Goal: Task Accomplishment & Management: Manage account settings

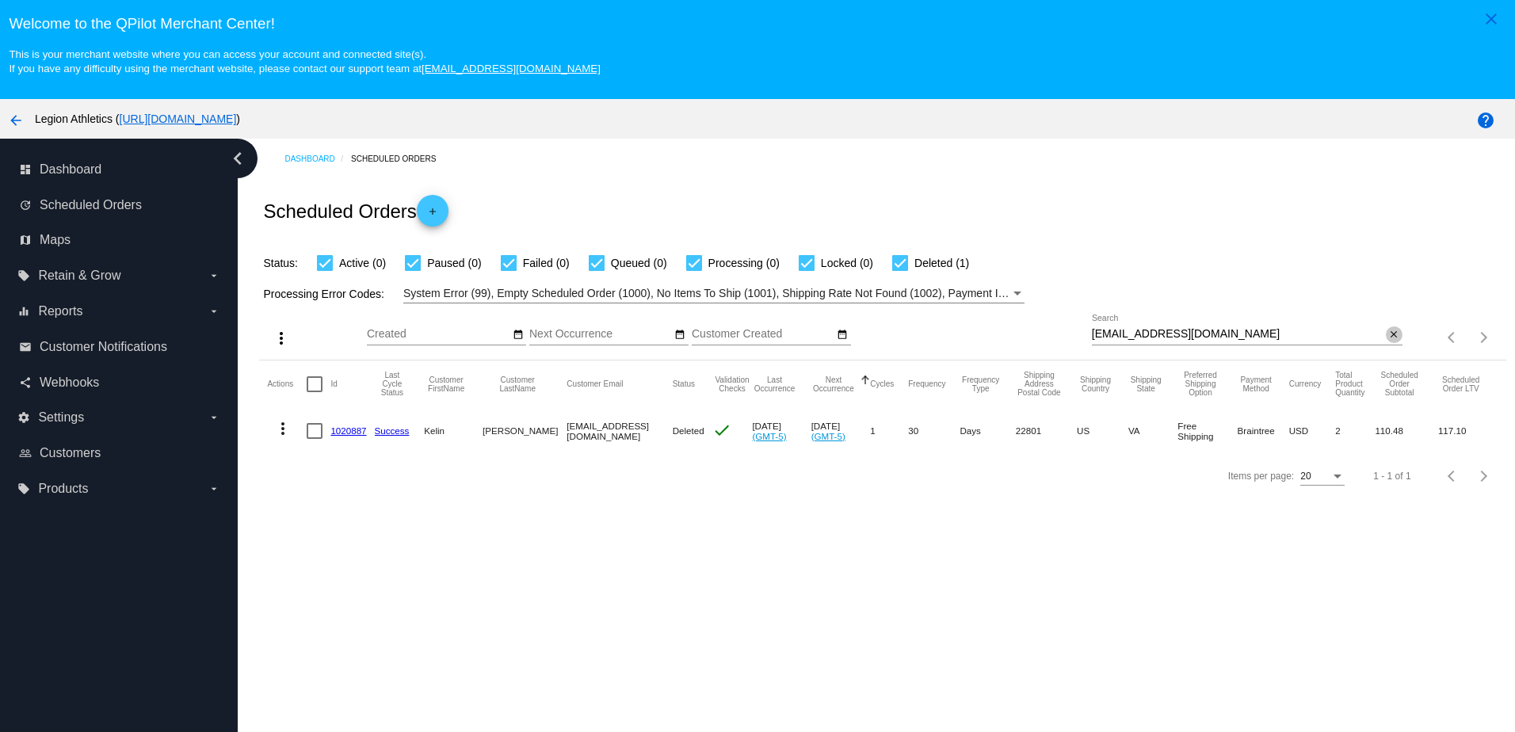
click at [1388, 337] on mat-icon "close" at bounding box center [1393, 335] width 11 height 13
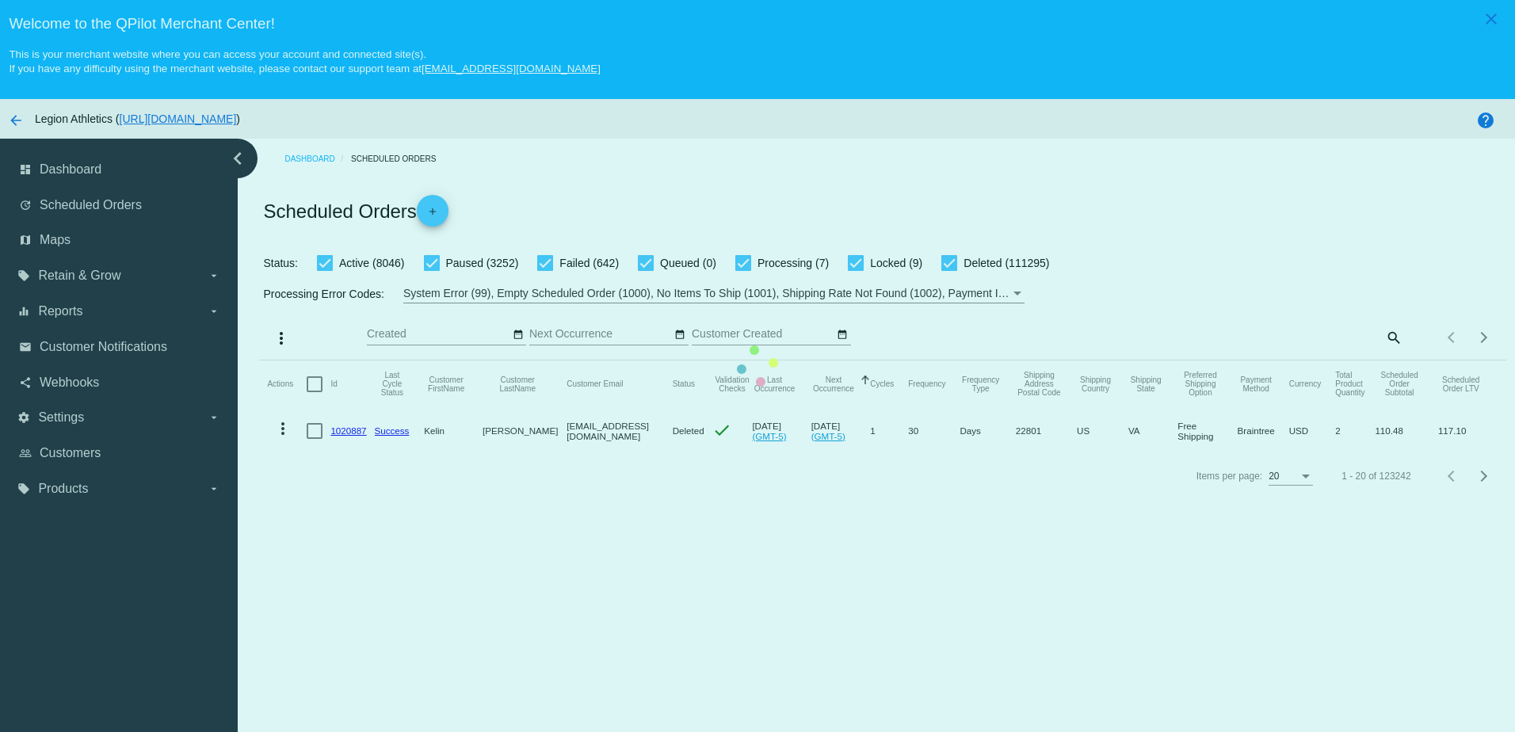
click at [1375, 360] on mat-table "Actions Id Last Cycle Status Customer FirstName Customer LastName Customer Emai…" at bounding box center [882, 406] width 1246 height 93
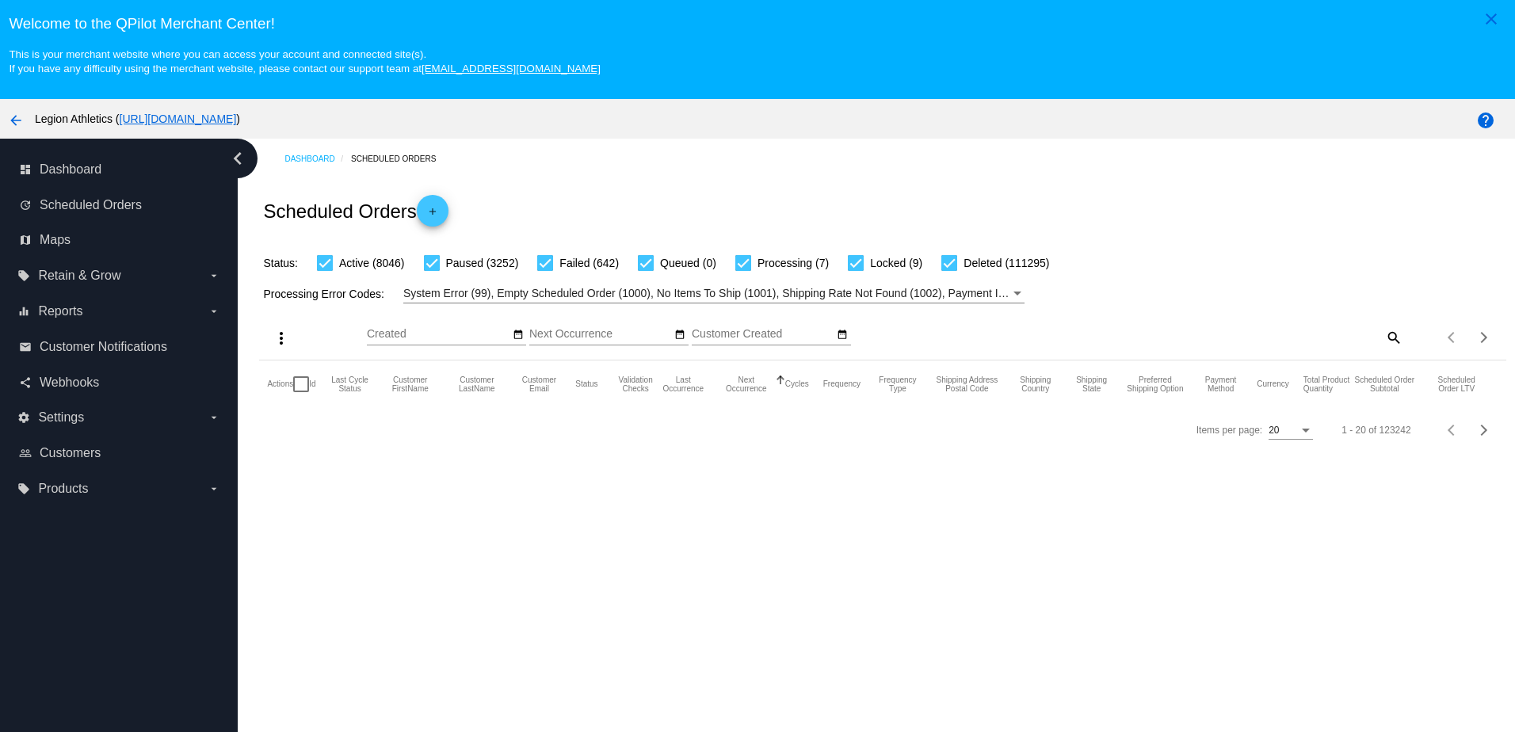
click at [1390, 341] on mat-icon "search" at bounding box center [1392, 337] width 19 height 25
paste input "isaiahgibbs0@gmail.com"
type input "isaiahgibbs0@gmail.com"
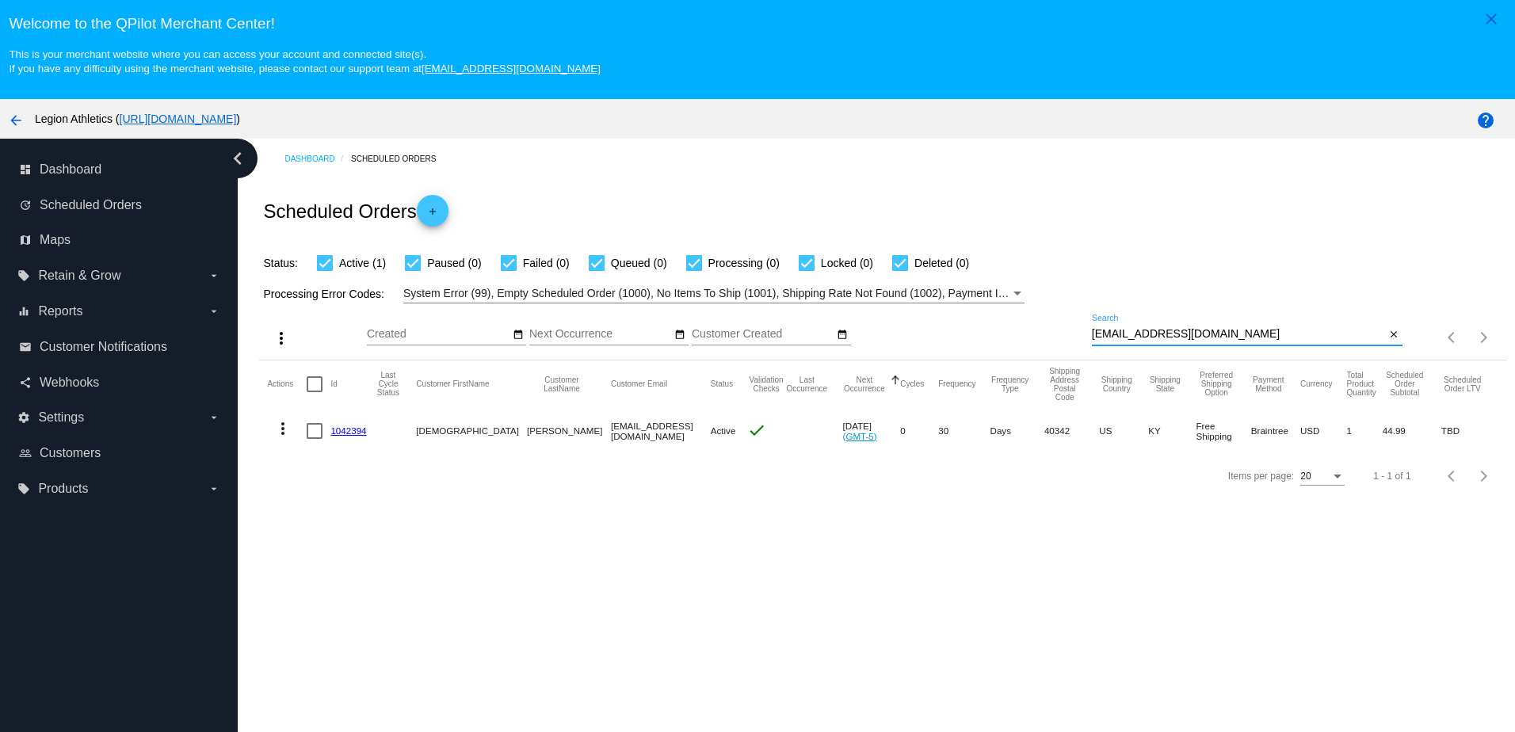
click at [361, 435] on link "1042394" at bounding box center [348, 430] width 36 height 10
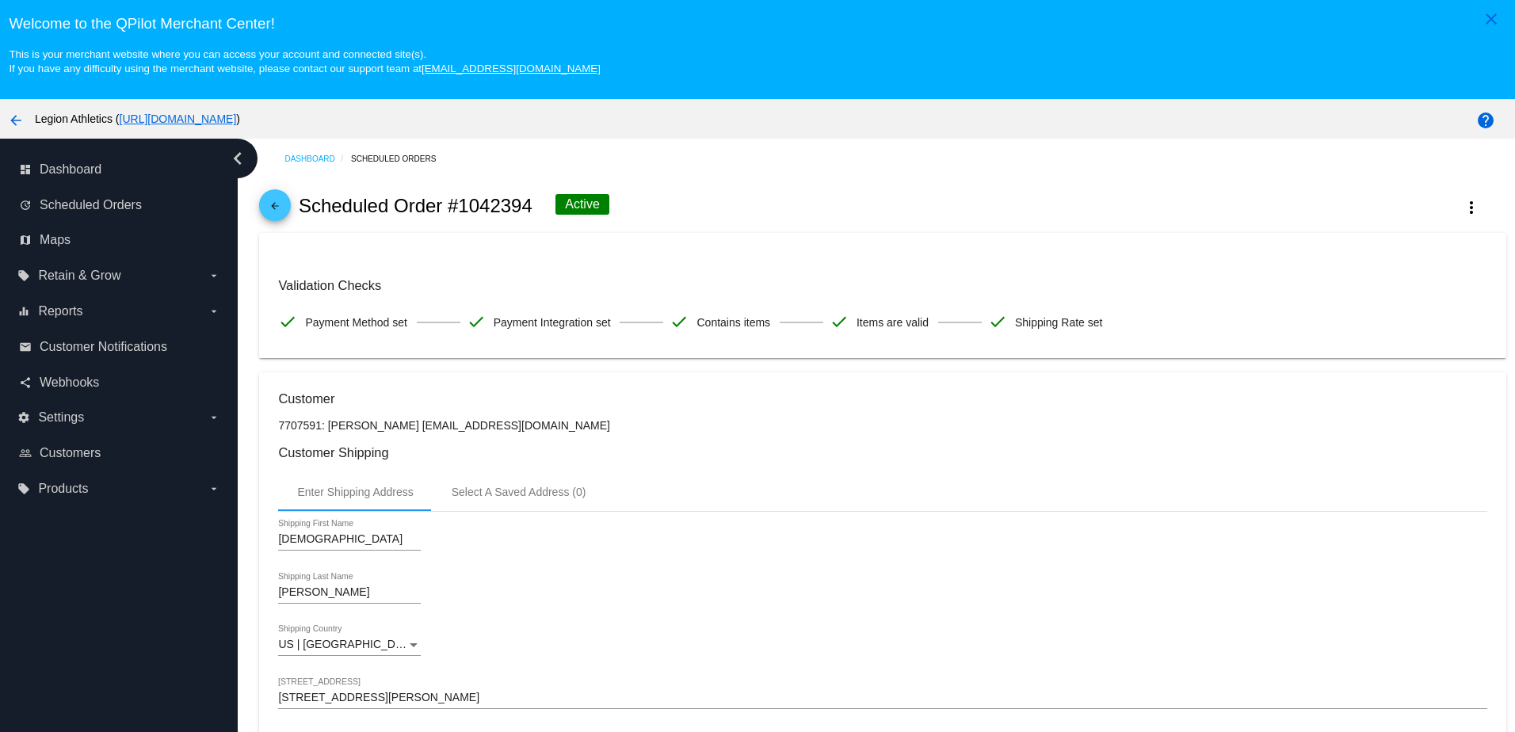
click at [1461, 211] on button "more_vert" at bounding box center [1471, 206] width 70 height 29
click at [1318, 337] on span "Delete" at bounding box center [1323, 335] width 32 height 13
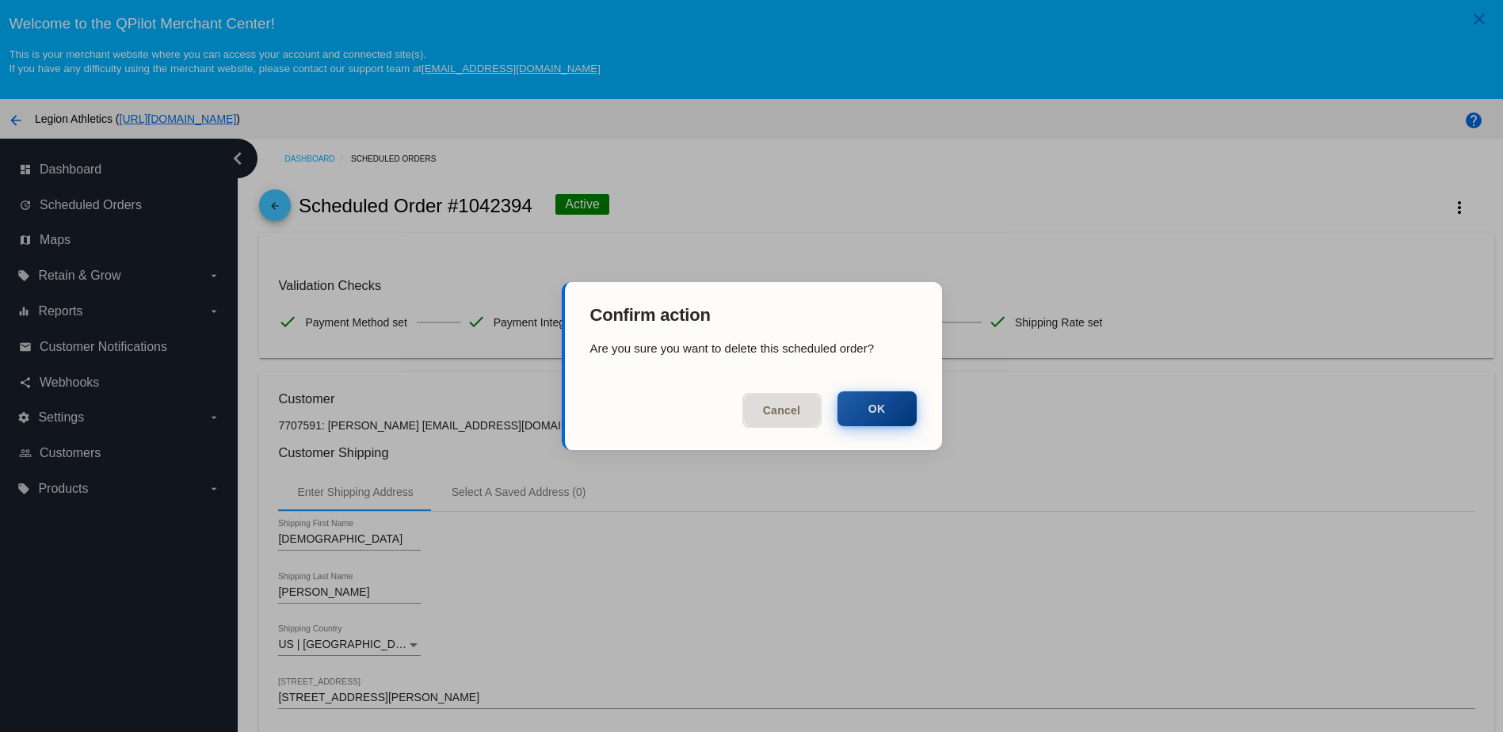
click at [869, 402] on button "OK" at bounding box center [876, 408] width 79 height 35
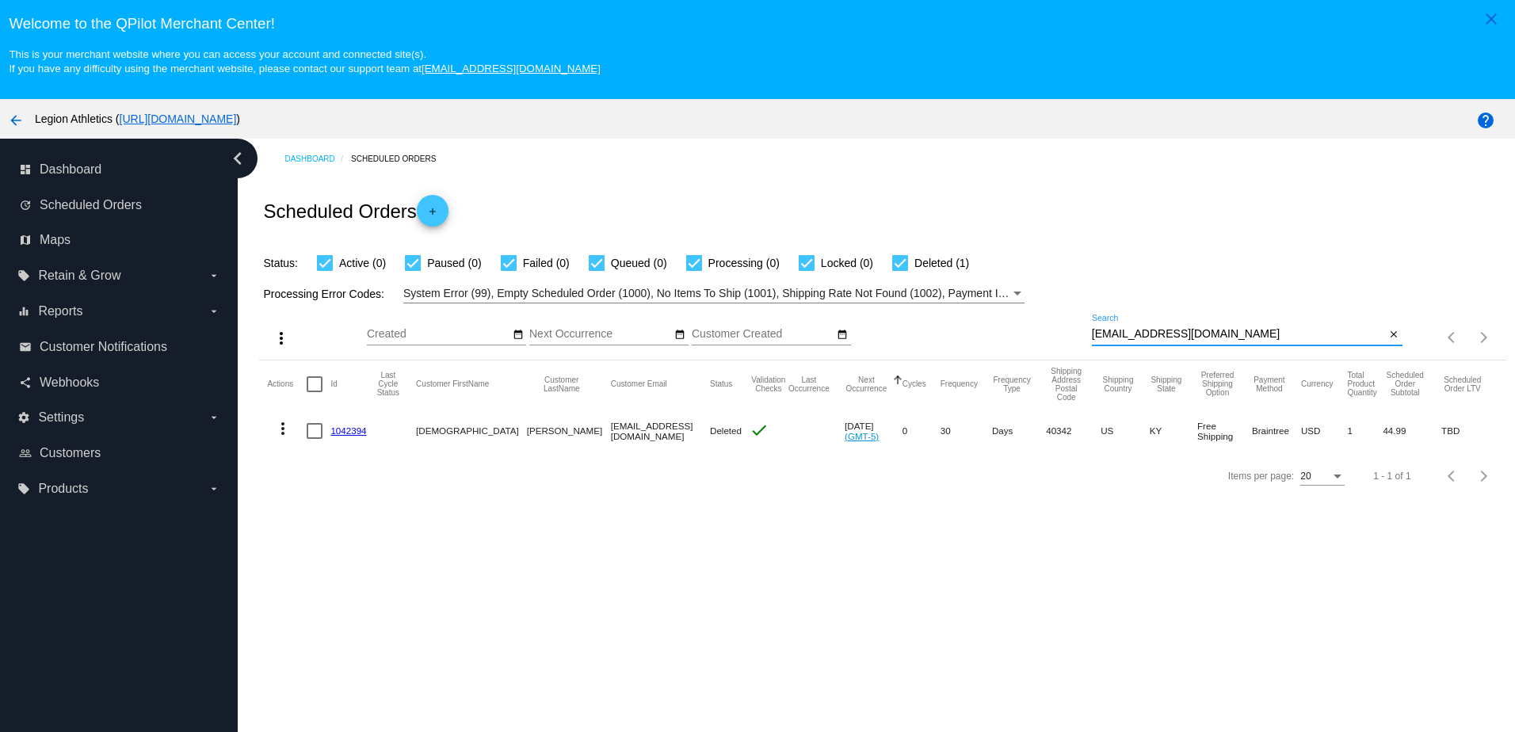
drag, startPoint x: 1224, startPoint y: 337, endPoint x: 969, endPoint y: 324, distance: 255.4
click at [969, 324] on div "more_vert Oct Jan Feb Mar Apr 1" at bounding box center [882, 331] width 1246 height 56
paste input "Bigry50@ao"
type input "Bigry50@aol.com"
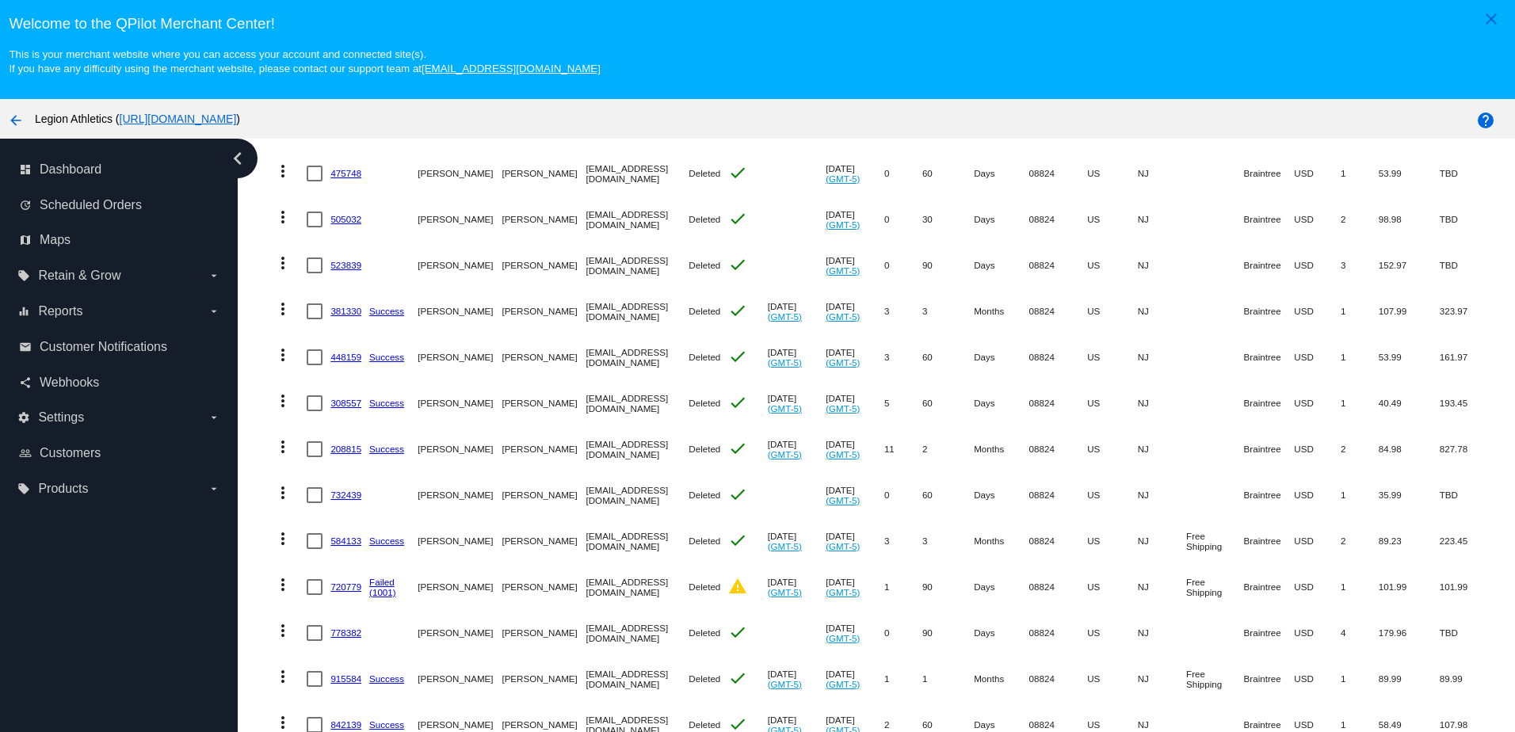
scroll to position [101, 0]
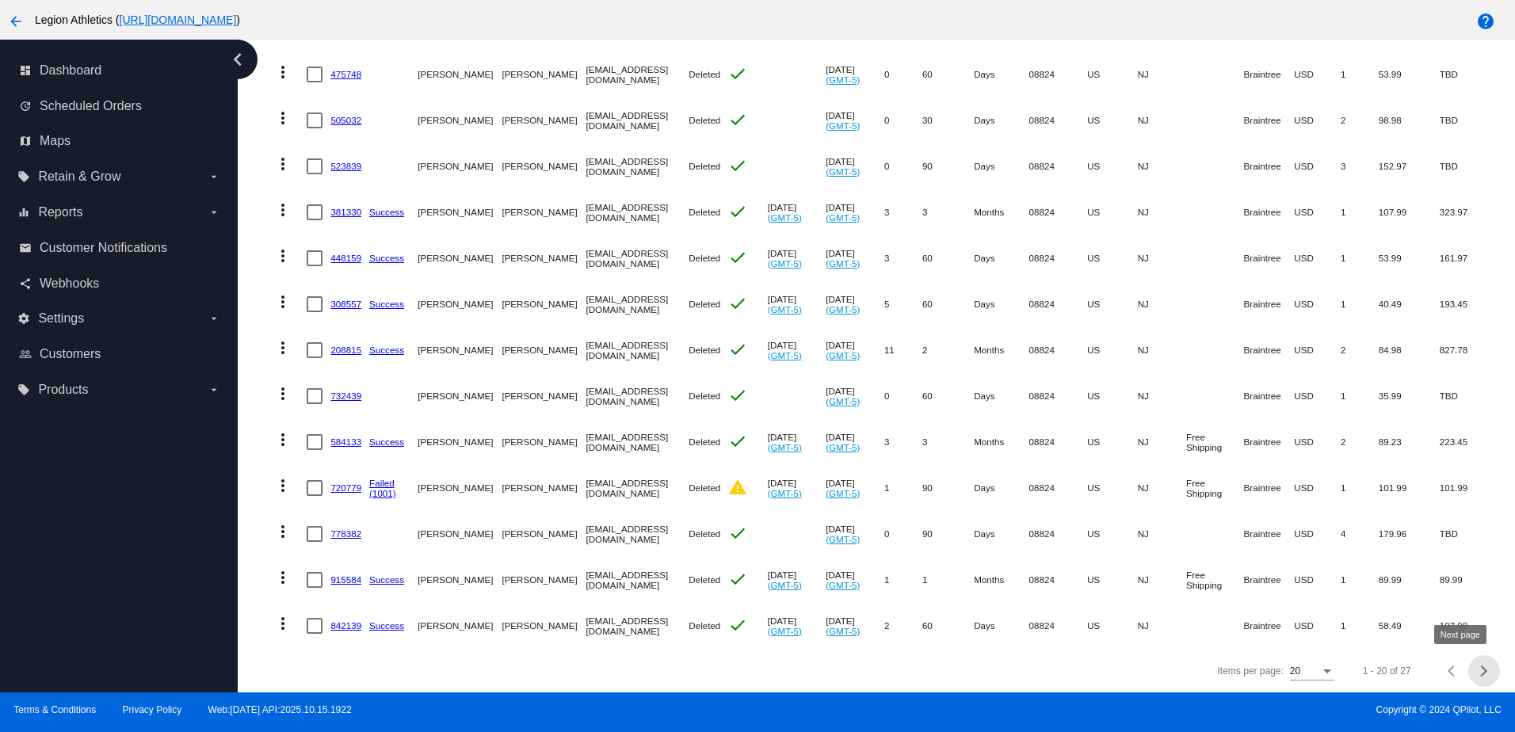
click at [1476, 669] on div "Next page" at bounding box center [1481, 670] width 11 height 11
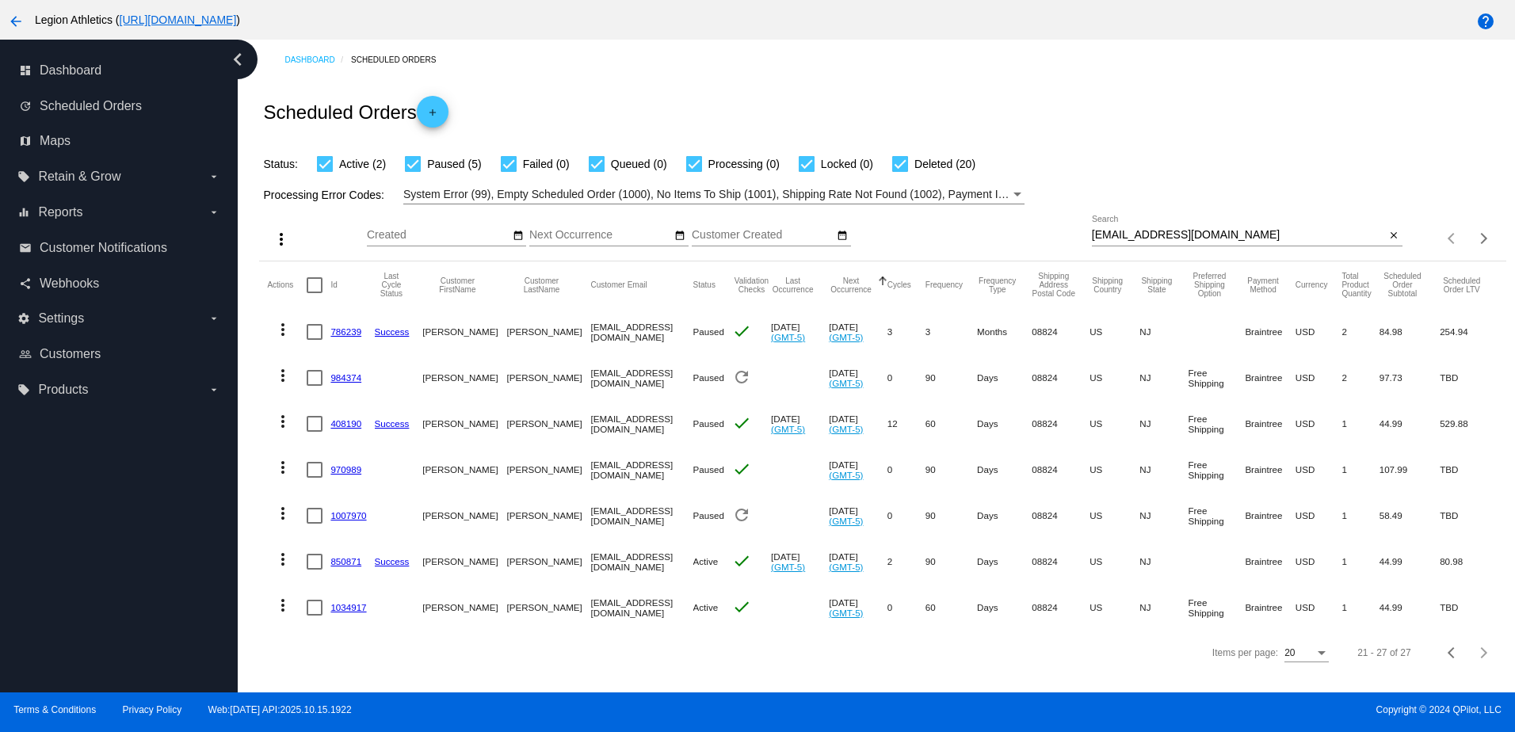
scroll to position [0, 0]
click at [1447, 658] on div "Previous page" at bounding box center [1452, 652] width 11 height 11
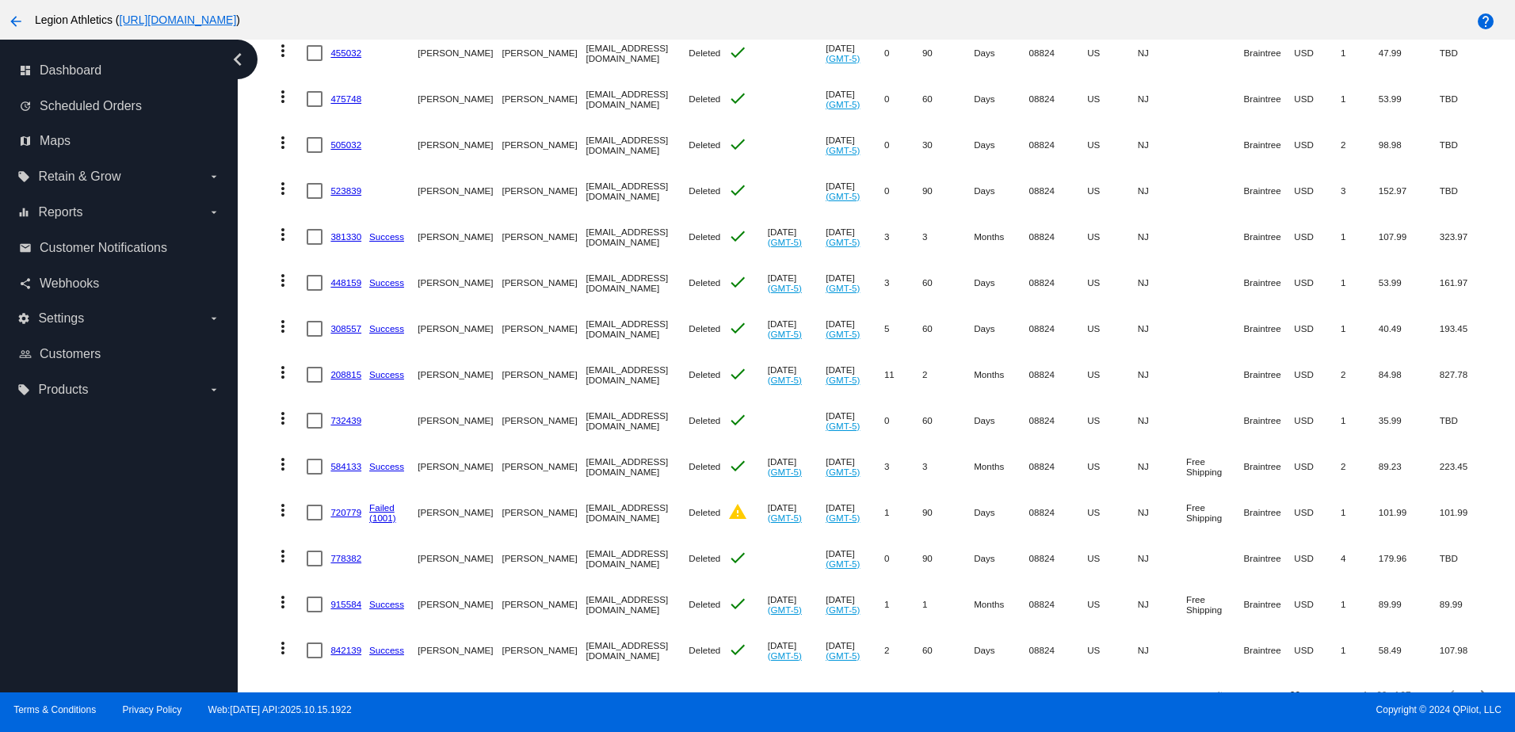
scroll to position [593, 0]
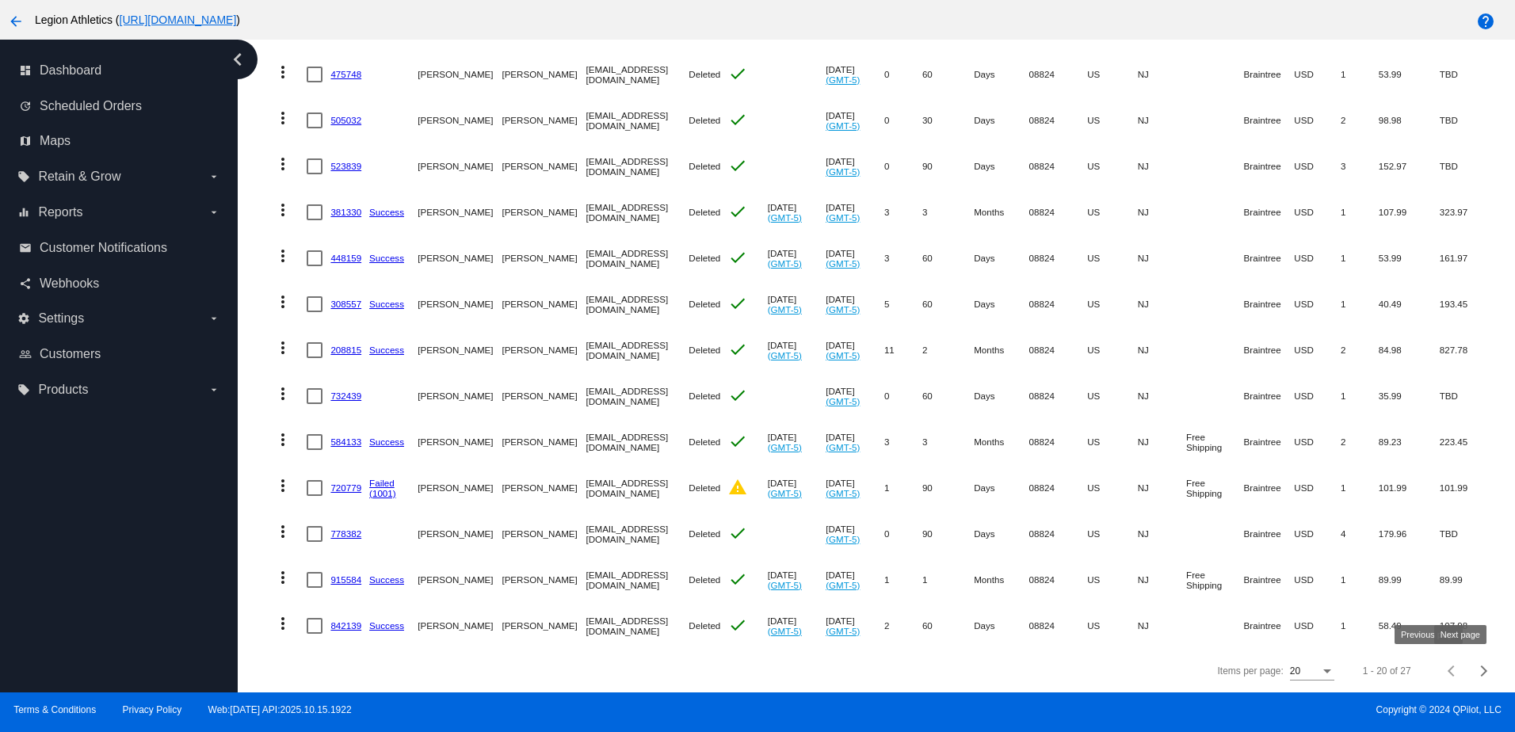
click at [1476, 671] on div "Next page" at bounding box center [1481, 670] width 11 height 11
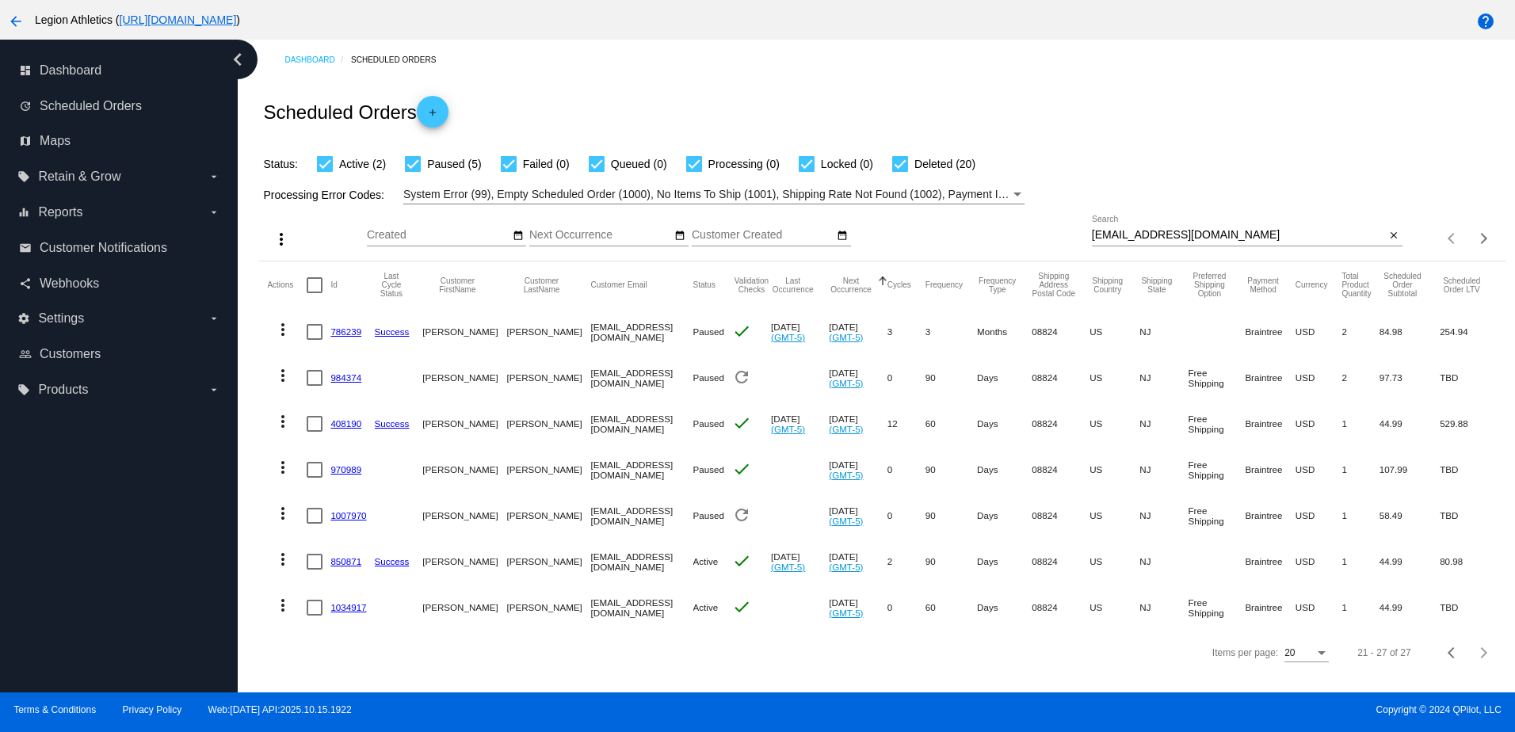
scroll to position [0, 0]
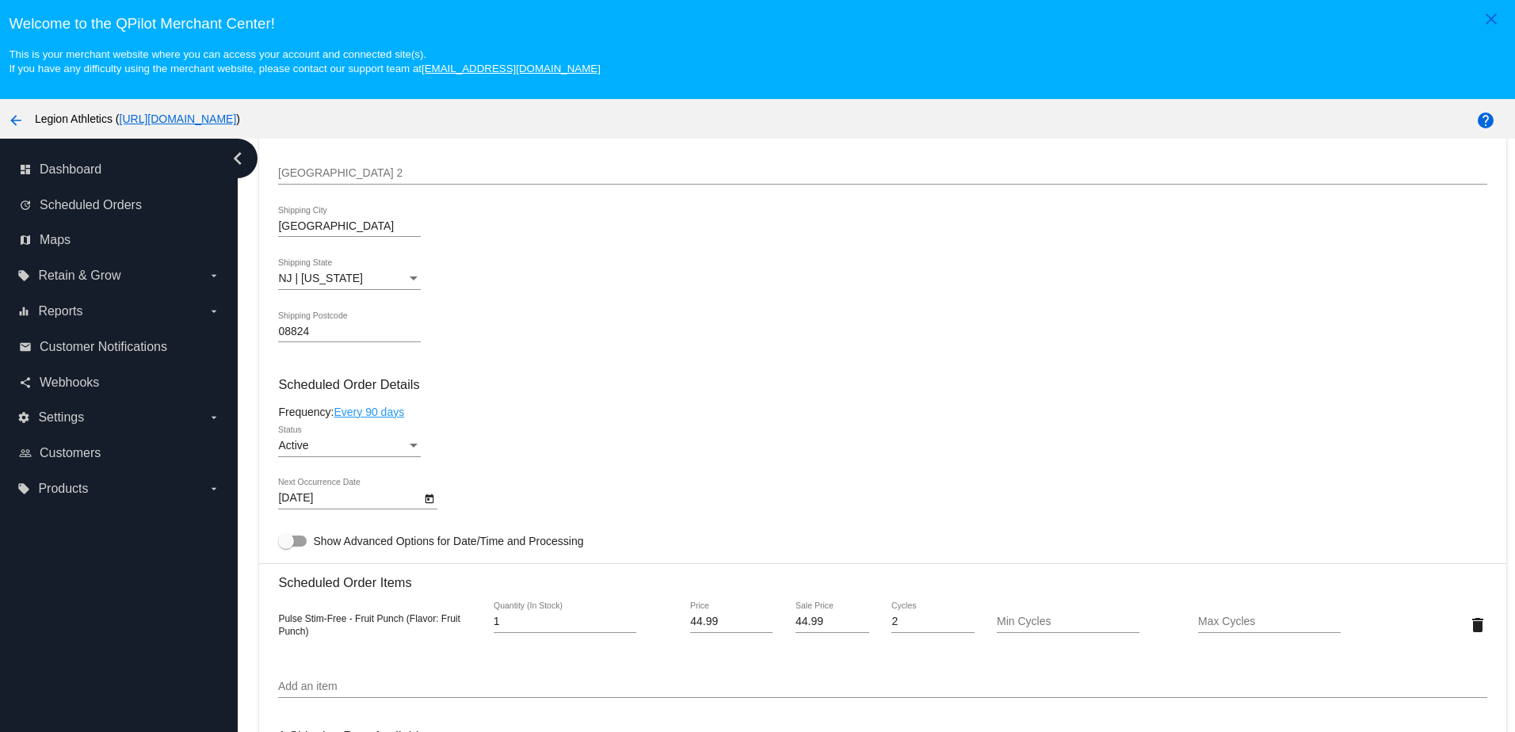
scroll to position [871, 0]
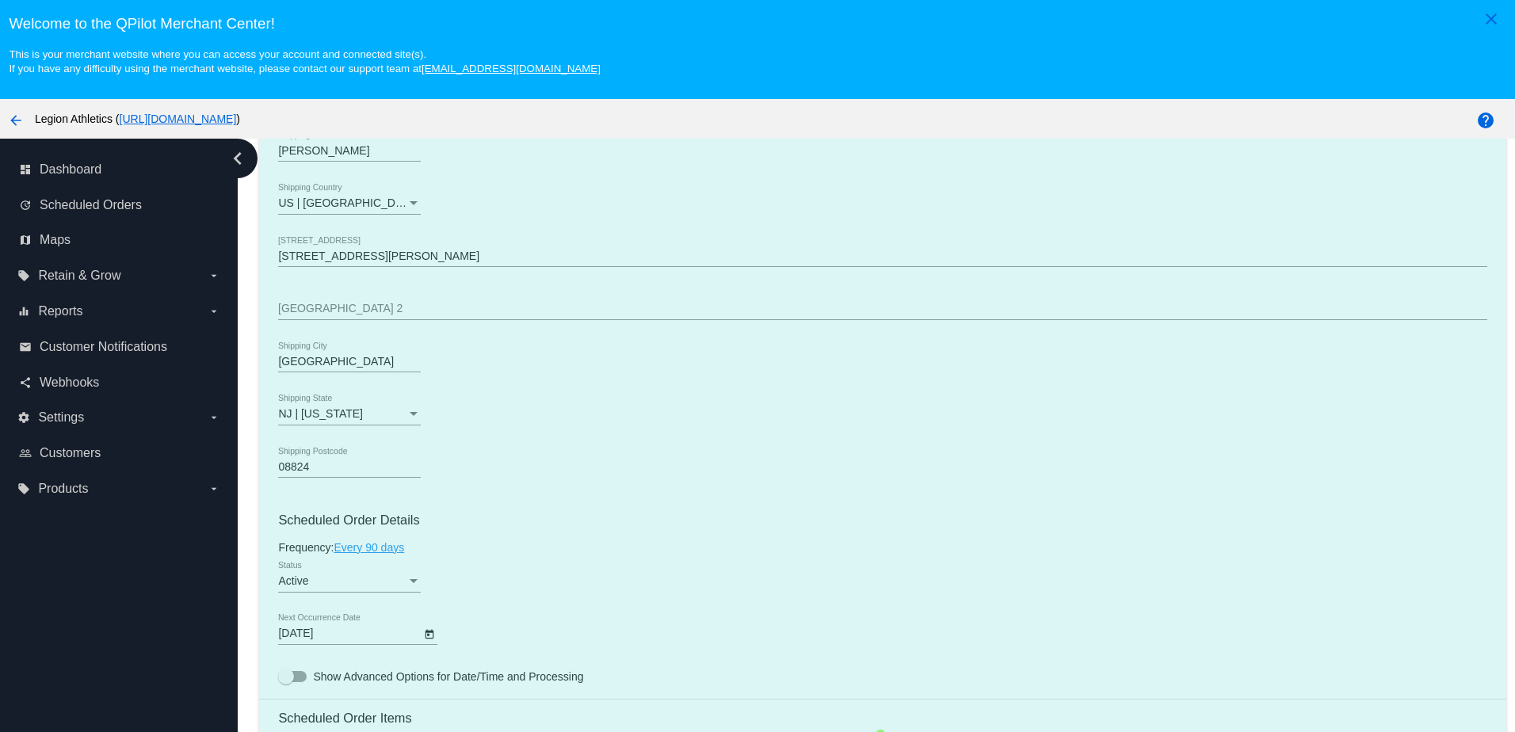
scroll to position [713, 0]
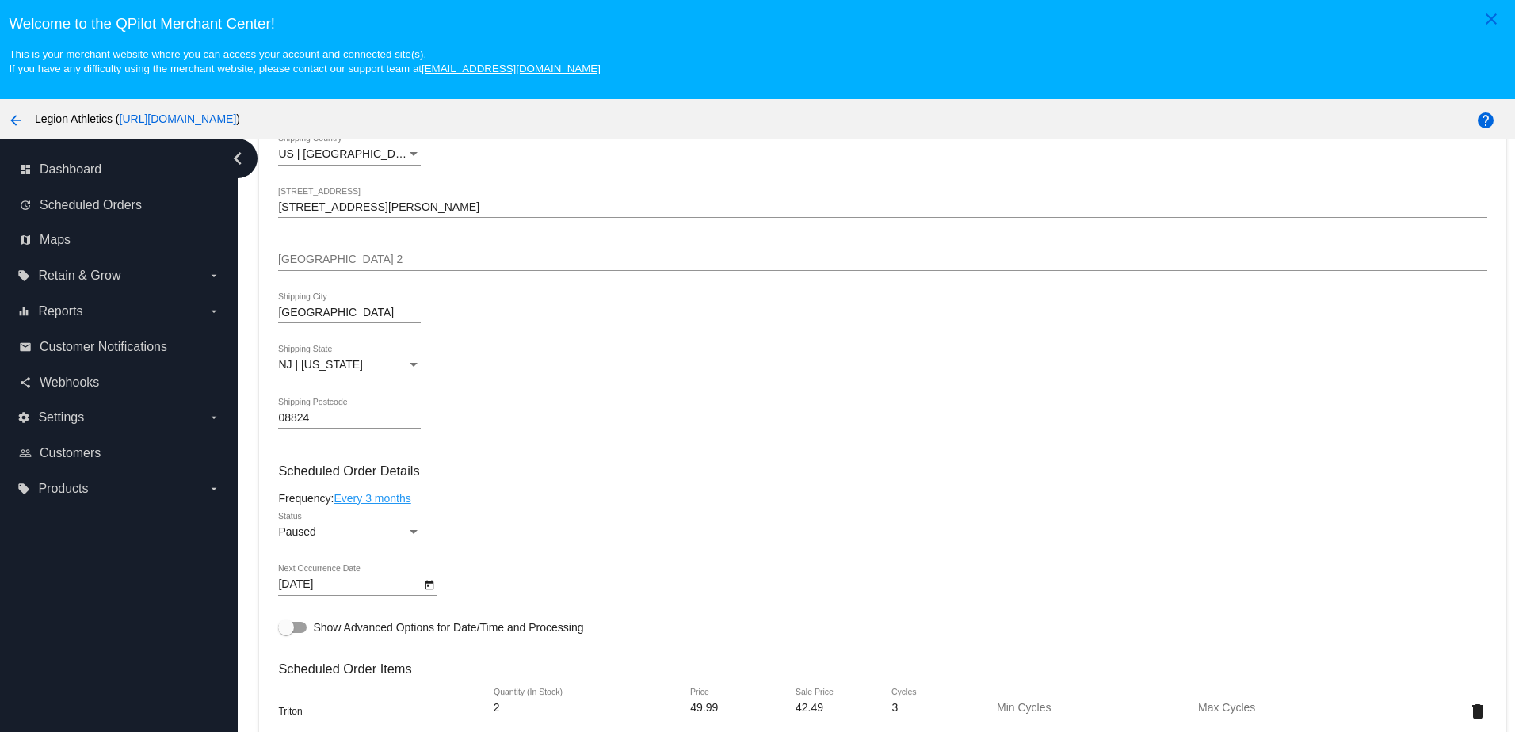
scroll to position [951, 0]
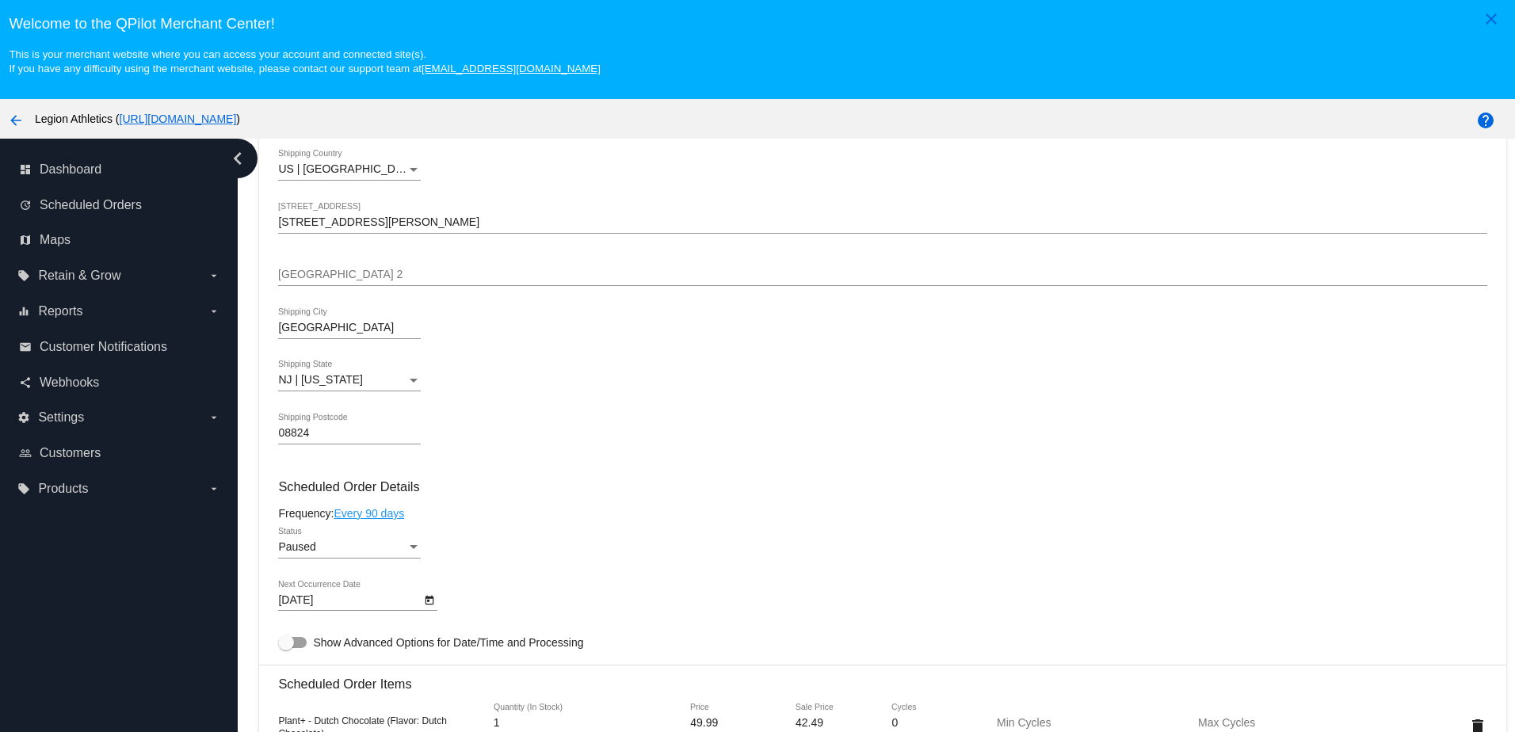
scroll to position [713, 0]
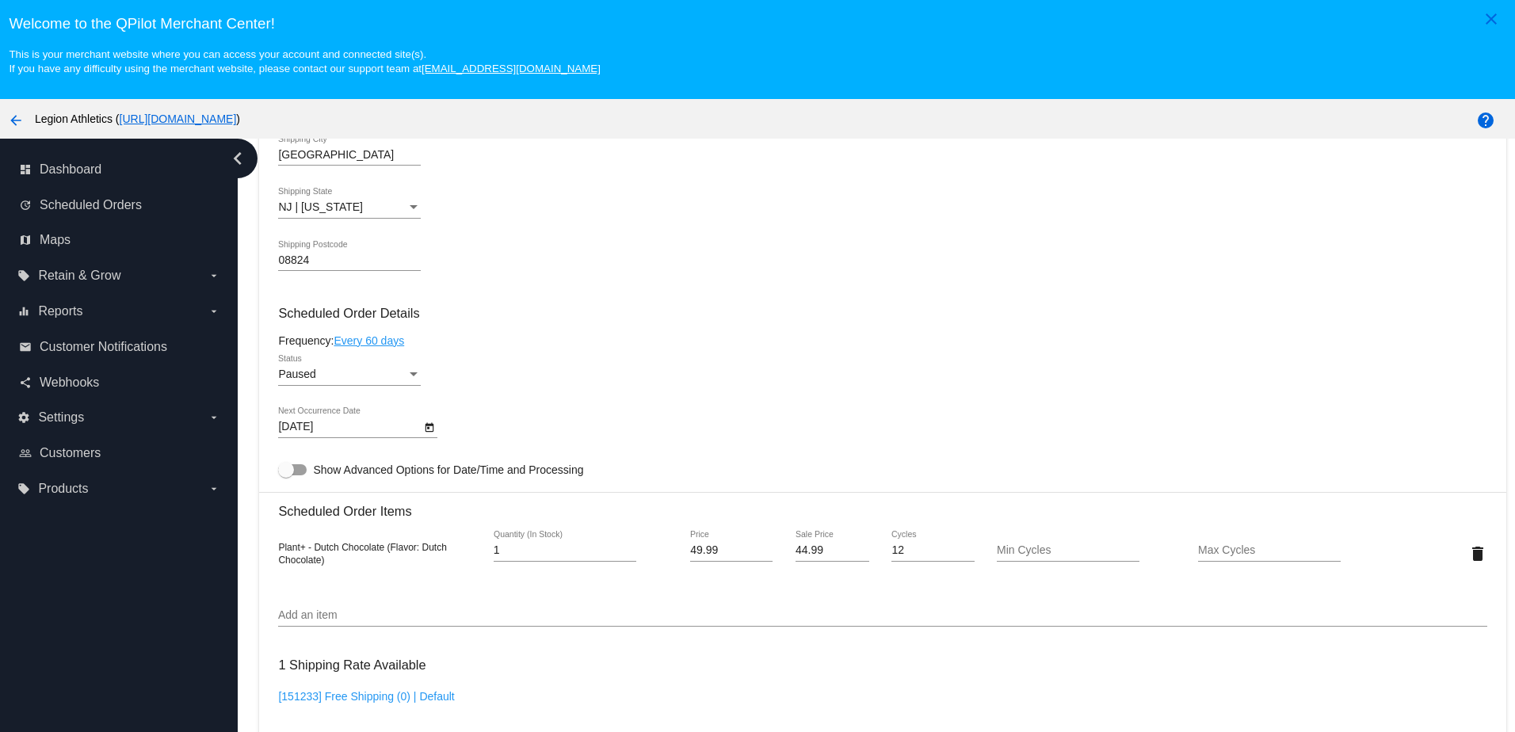
scroll to position [792, 0]
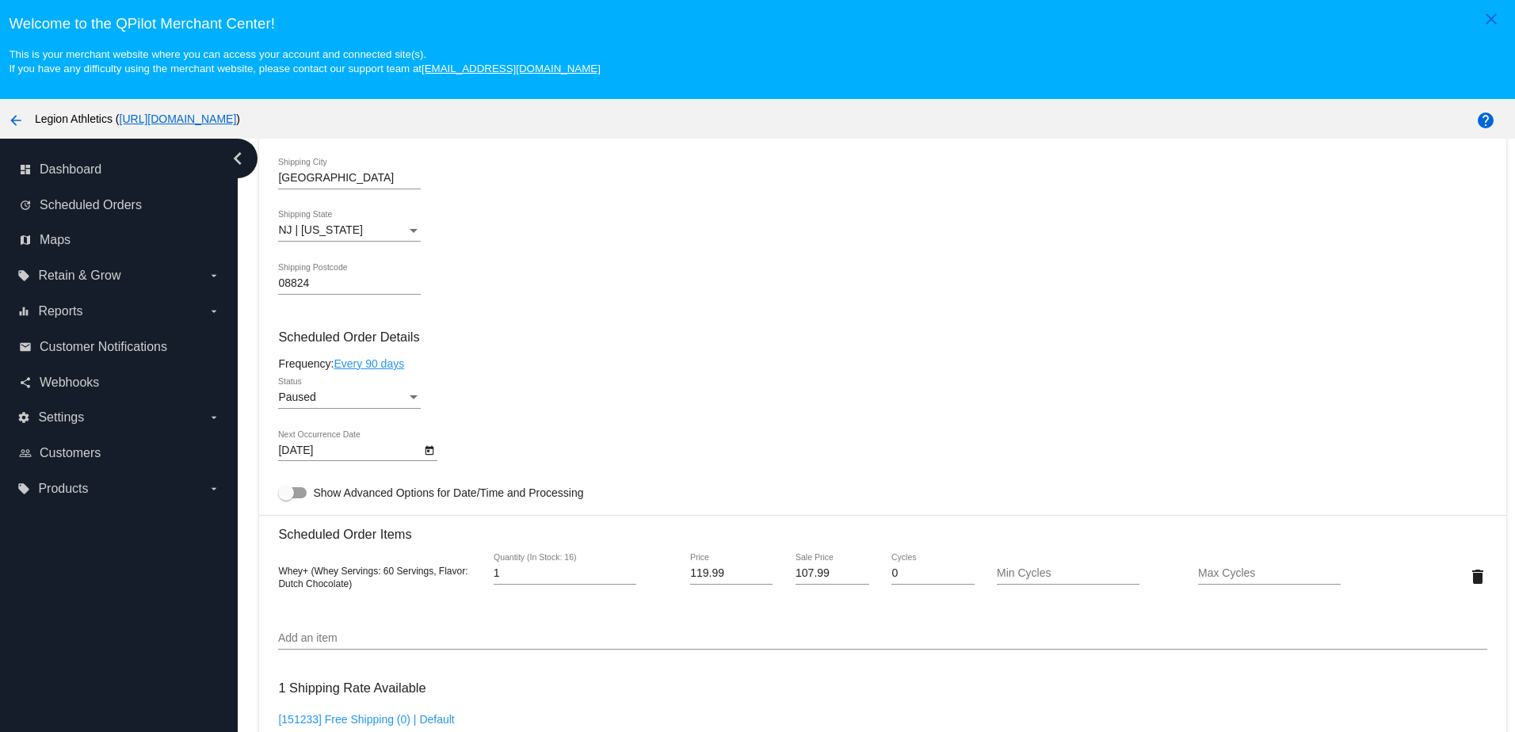
scroll to position [634, 0]
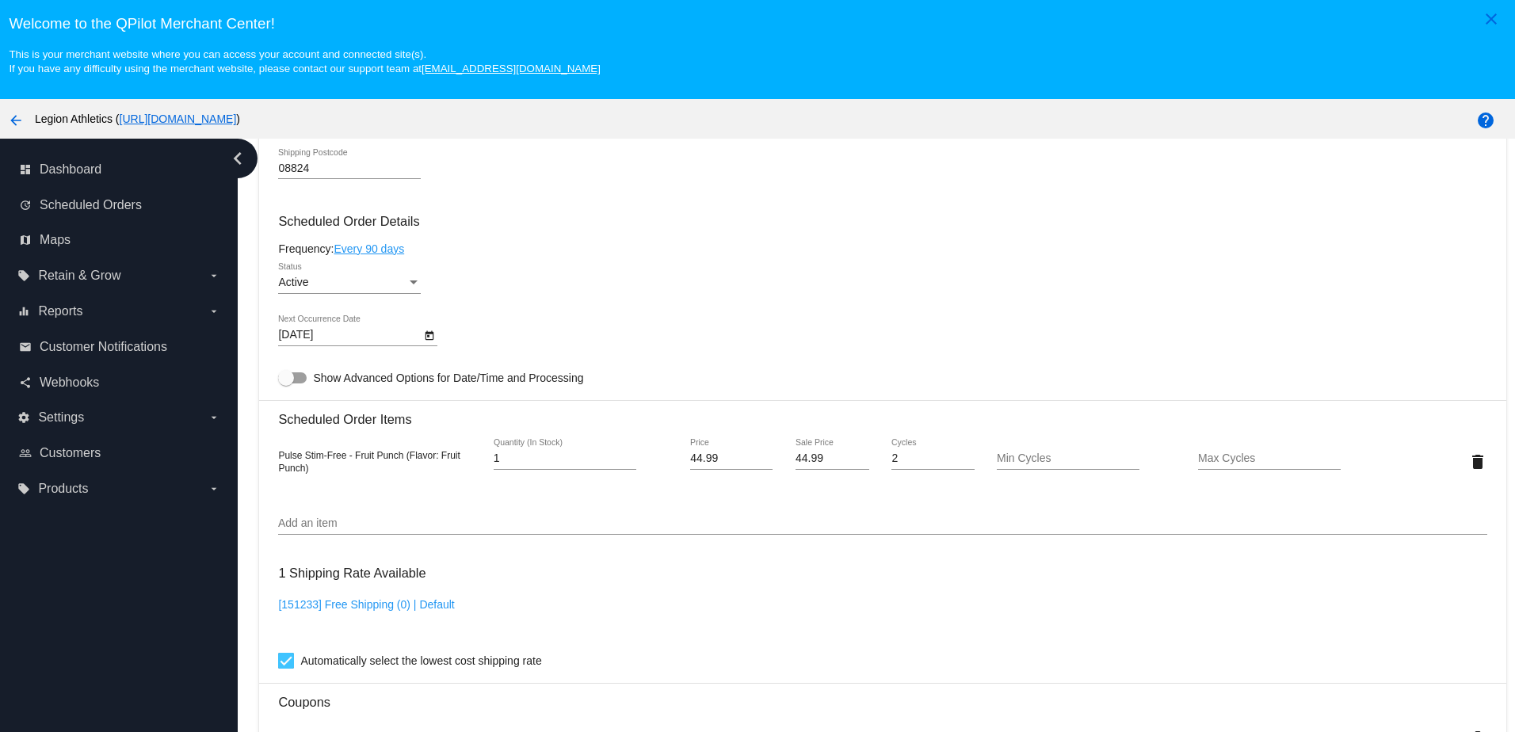
scroll to position [951, 0]
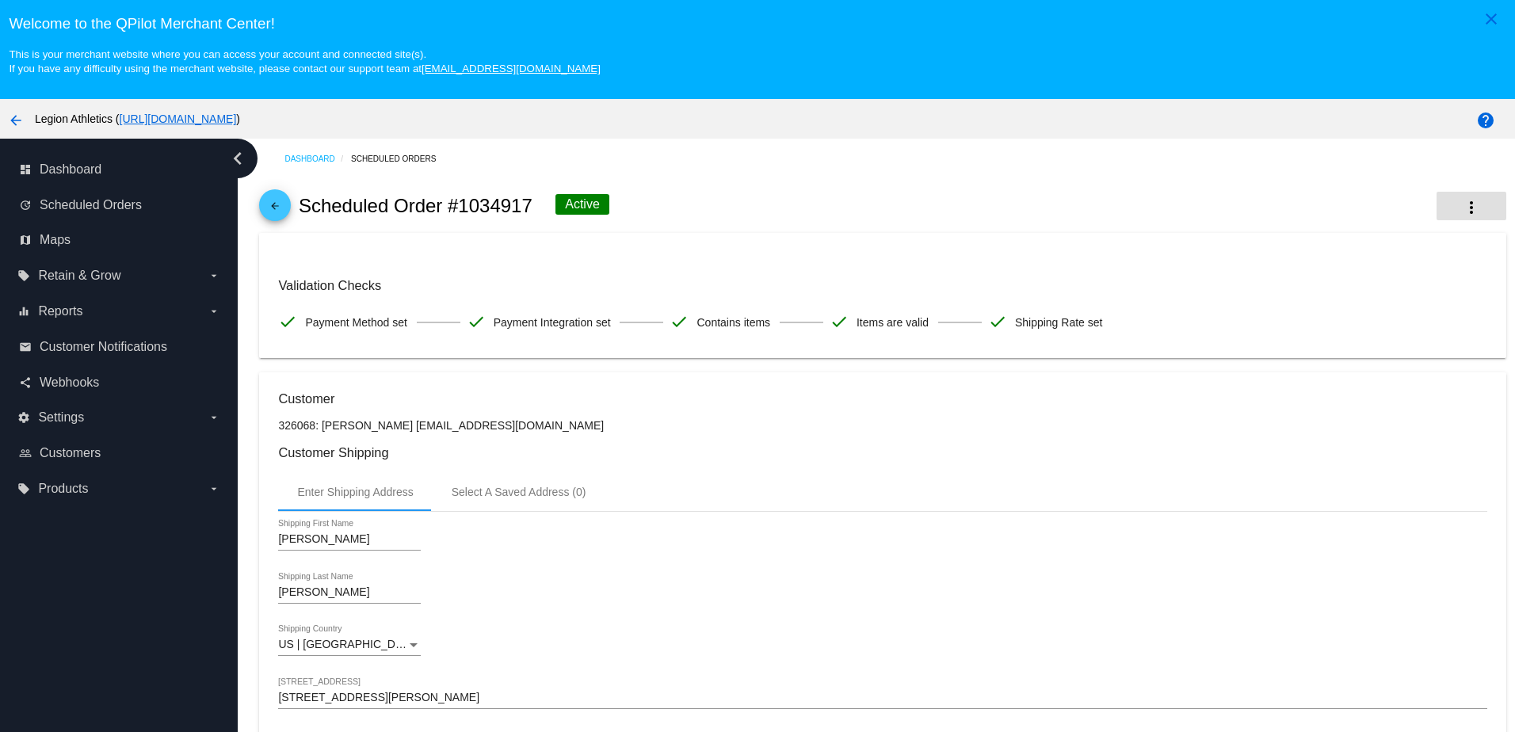
click at [1462, 204] on mat-icon "more_vert" at bounding box center [1471, 207] width 19 height 19
click at [1302, 340] on button "delete Delete" at bounding box center [1371, 335] width 222 height 38
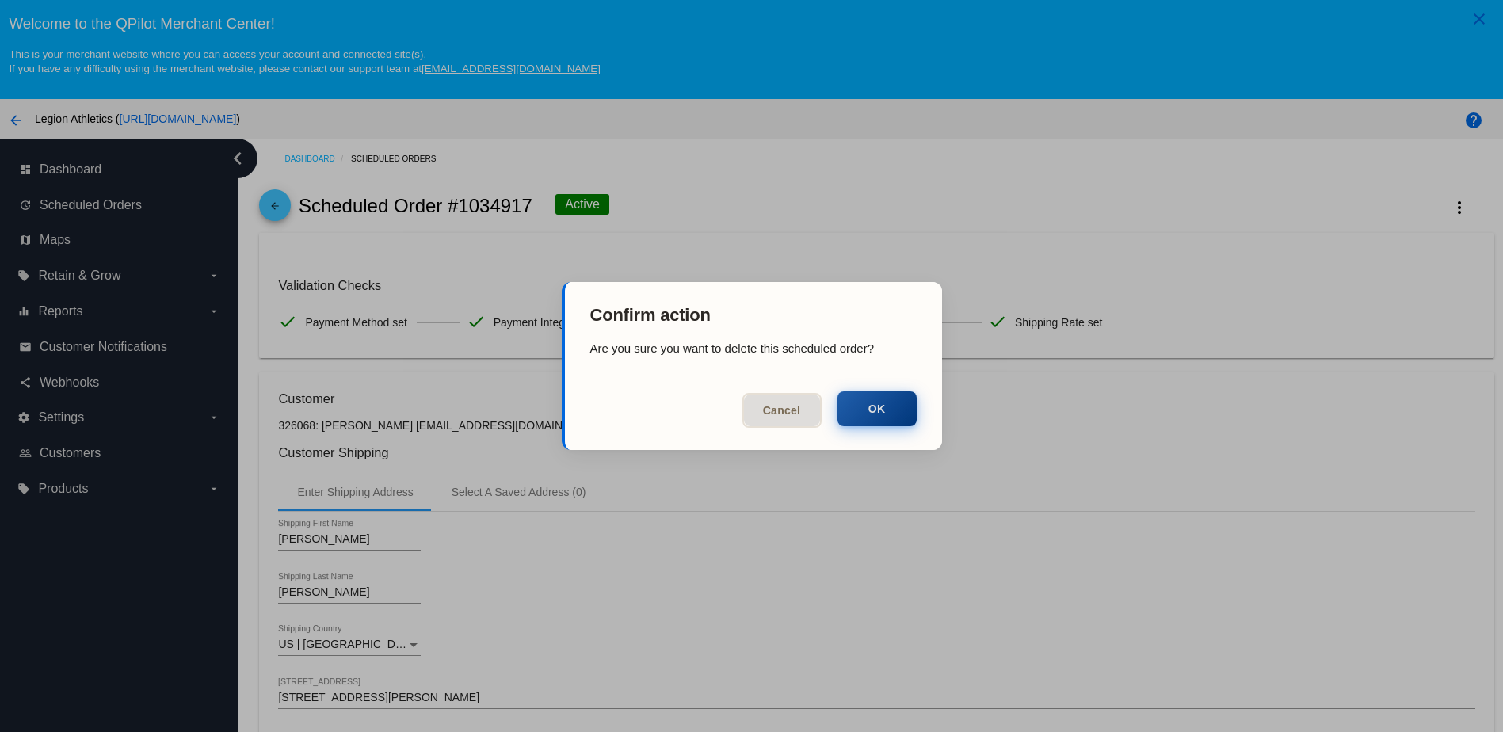
click at [887, 411] on button "OK" at bounding box center [876, 408] width 79 height 35
